Goal: Find specific page/section

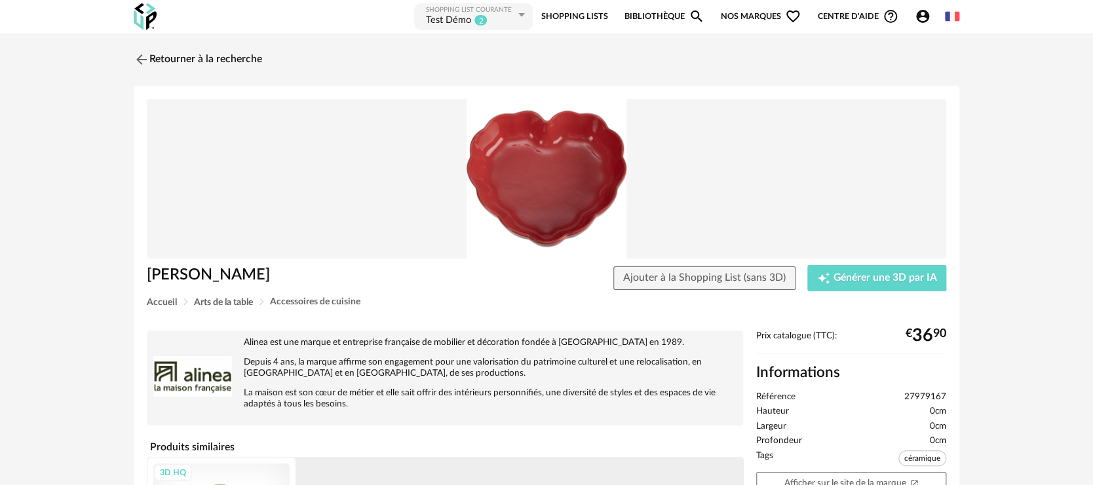
click at [647, 13] on link "Bibliothèque Magnify icon" at bounding box center [664, 16] width 80 height 29
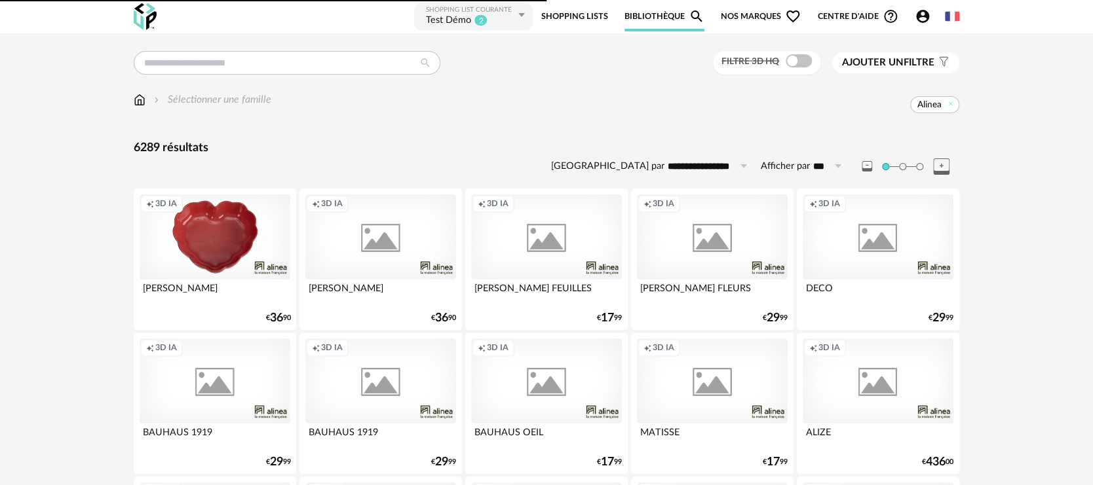
click at [721, 10] on span "Nos marques Heart Outline icon" at bounding box center [761, 16] width 80 height 29
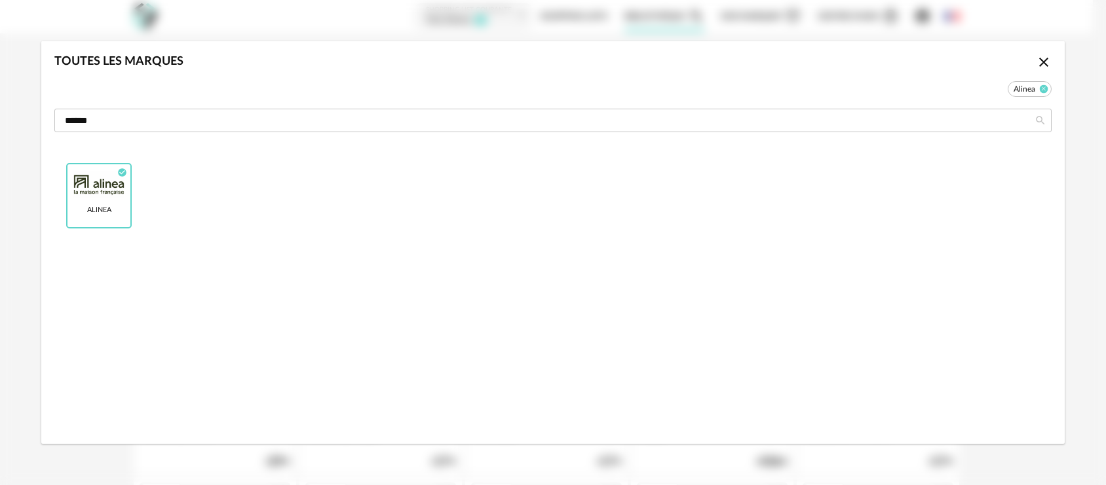
click at [1040, 88] on icon "dialog" at bounding box center [1044, 89] width 9 height 9
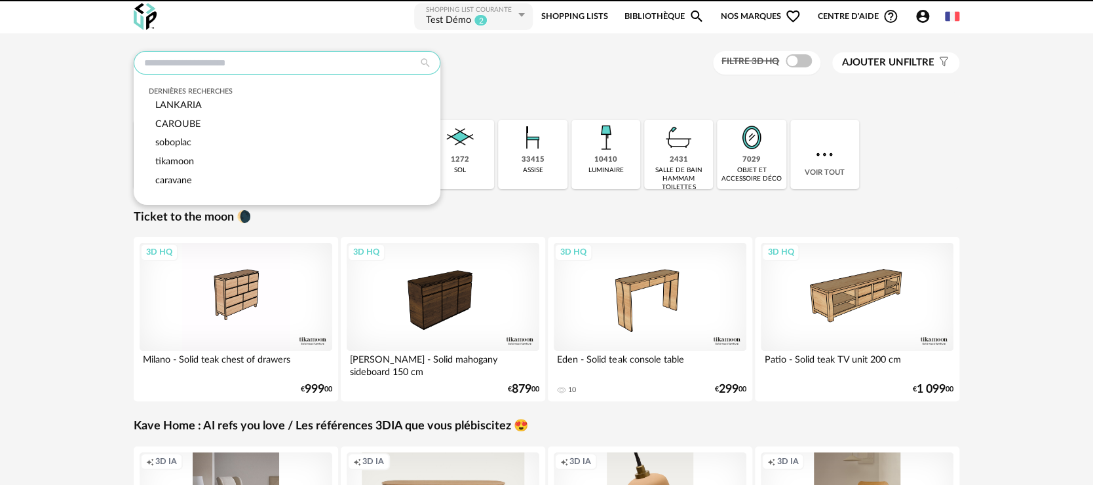
click at [294, 56] on input "text" at bounding box center [287, 63] width 307 height 24
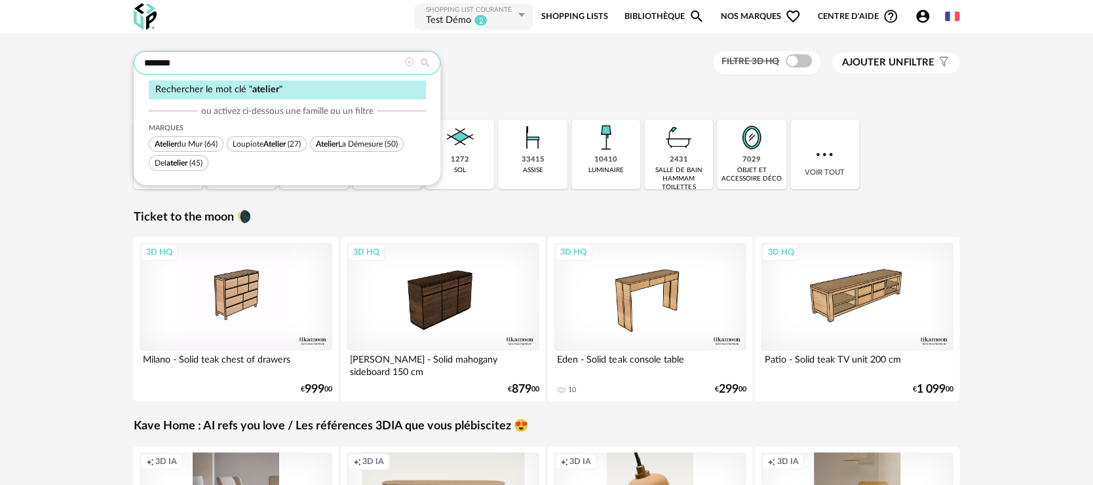
type input "*******"
click at [292, 144] on span "Loupiote Atelier (27)" at bounding box center [267, 144] width 80 height 16
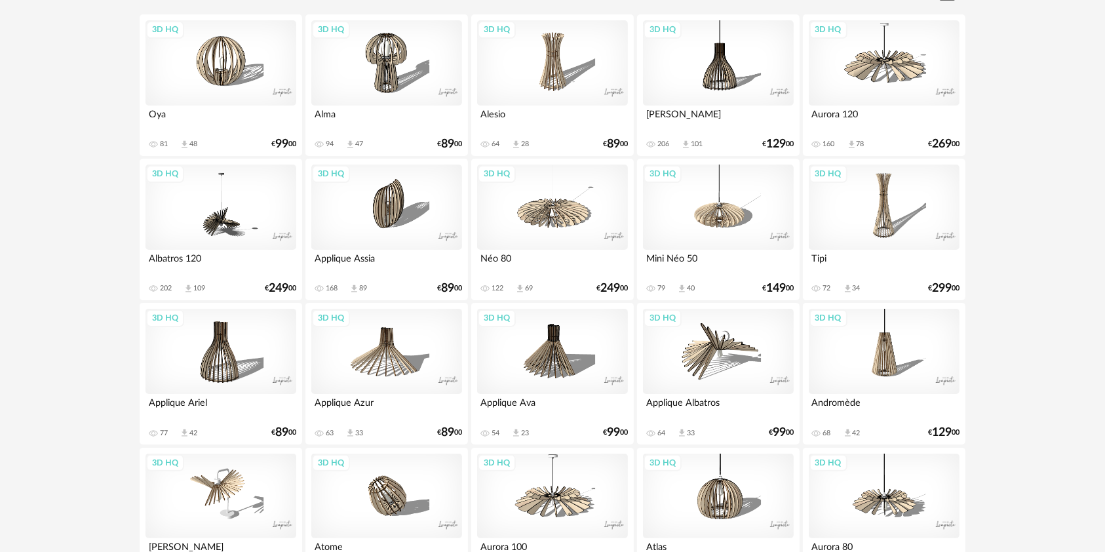
scroll to position [262, 0]
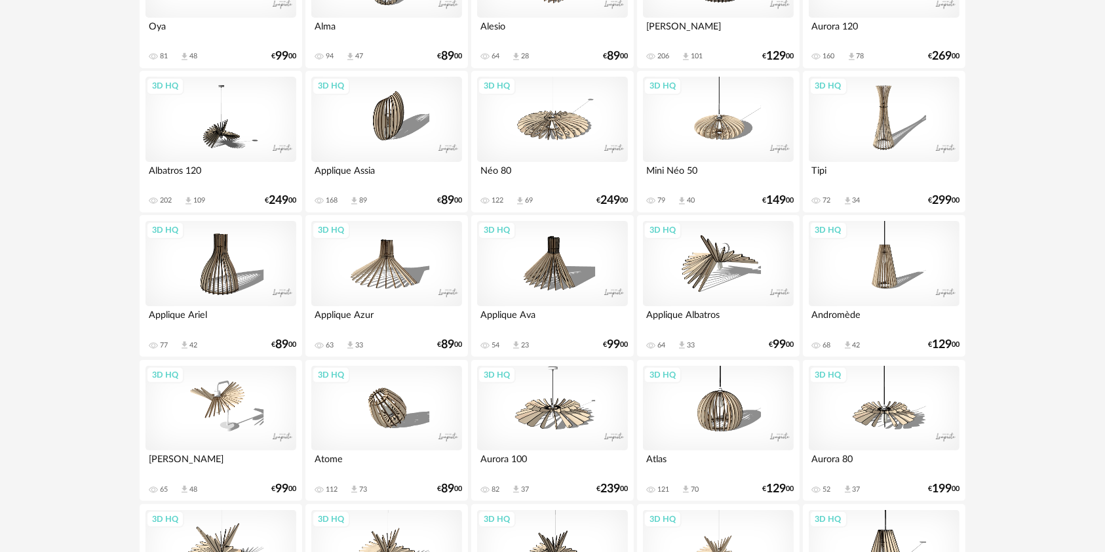
click at [190, 164] on div "Albatros 120" at bounding box center [220, 175] width 151 height 26
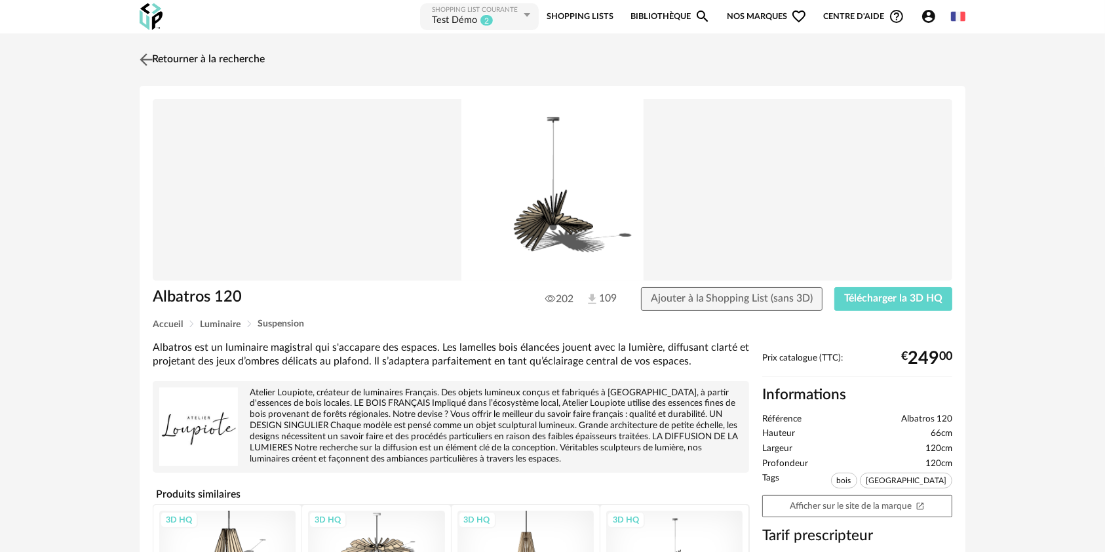
click at [150, 61] on img at bounding box center [146, 59] width 19 height 19
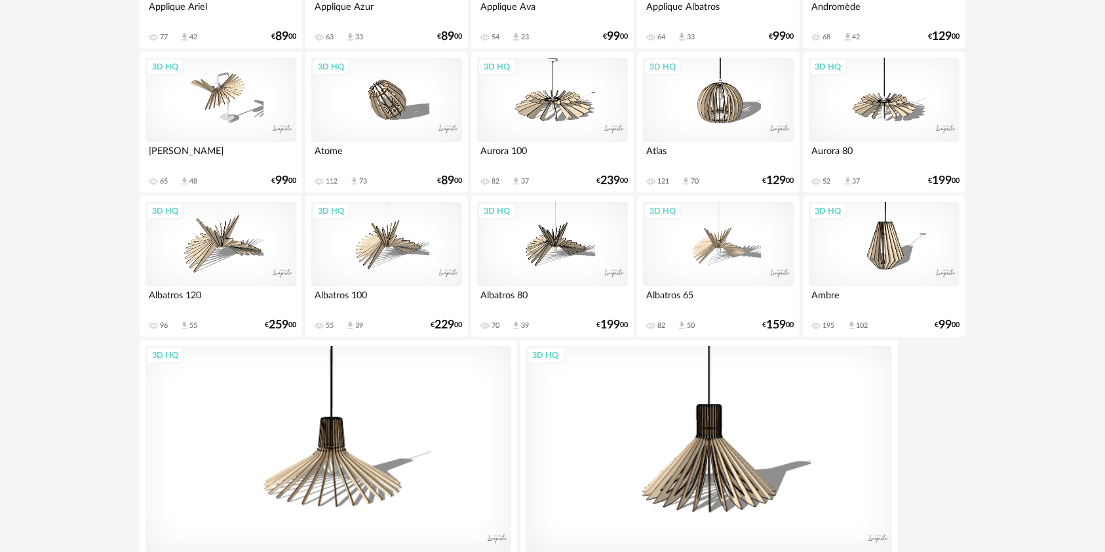
scroll to position [571, 0]
